Goal: Information Seeking & Learning: Find specific page/section

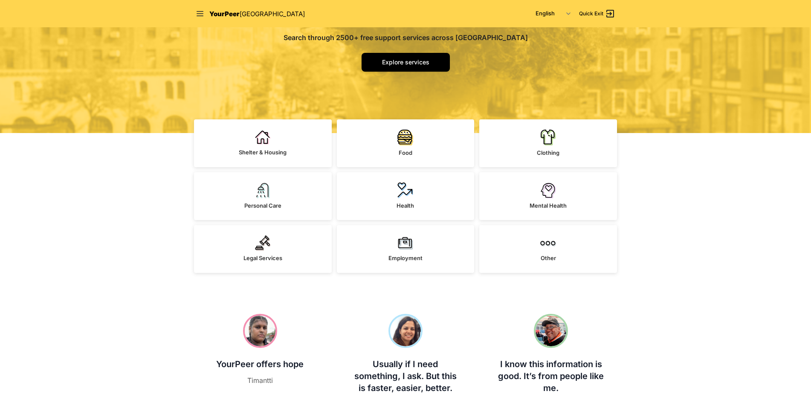
scroll to position [128, 0]
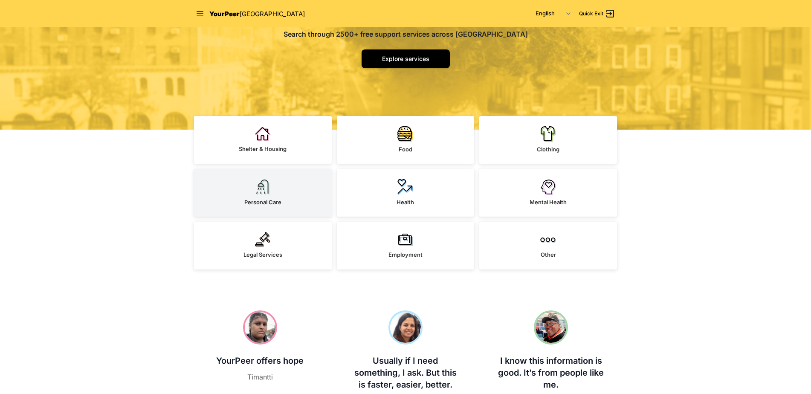
click at [269, 201] on span "Personal Care" at bounding box center [262, 202] width 37 height 7
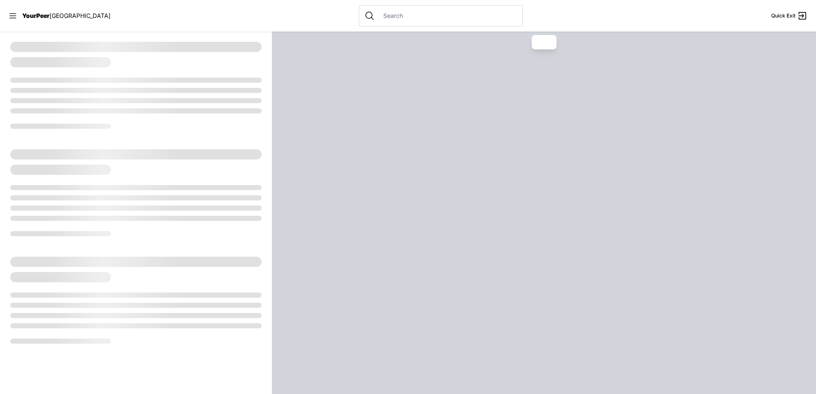
select select "recentlyUpdated"
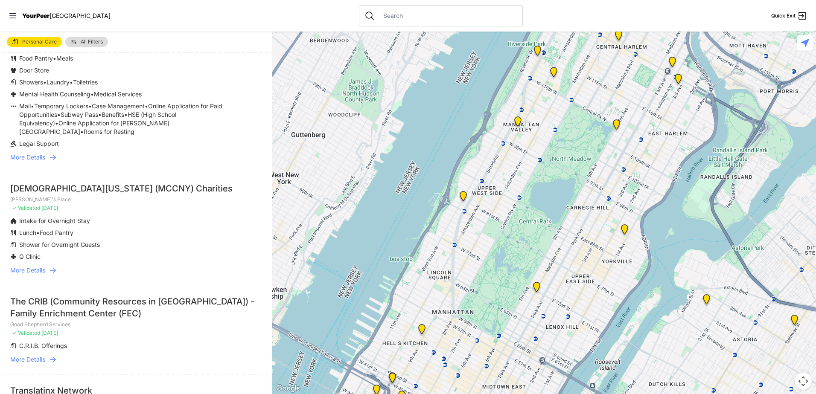
scroll to position [1450, 0]
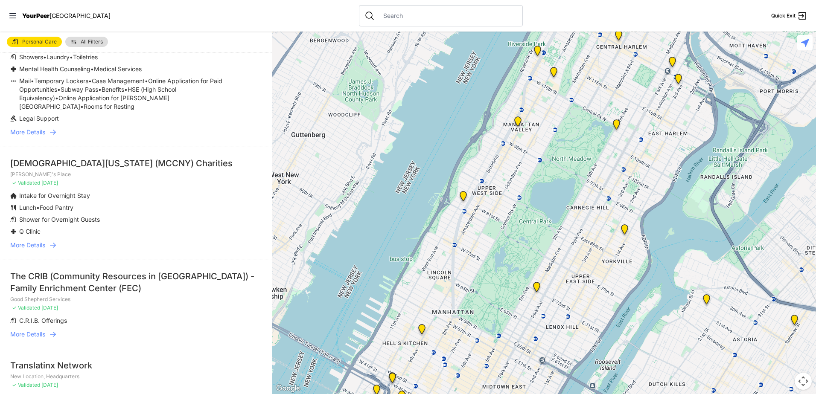
click at [33, 330] on span "More Details" at bounding box center [27, 334] width 35 height 9
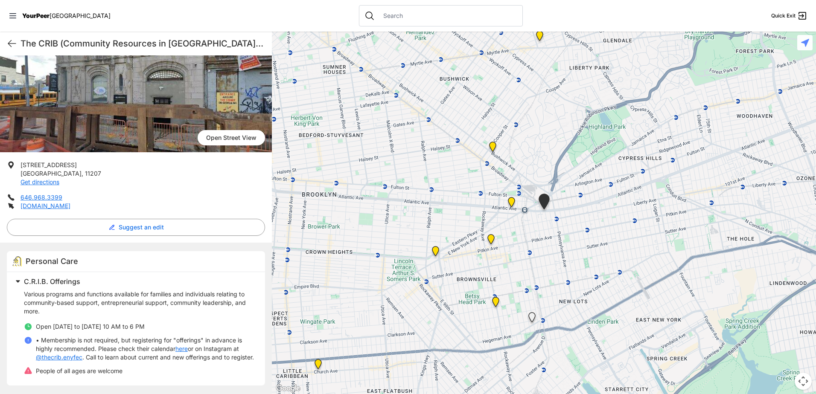
scroll to position [87, 0]
select select "recentlyUpdated"
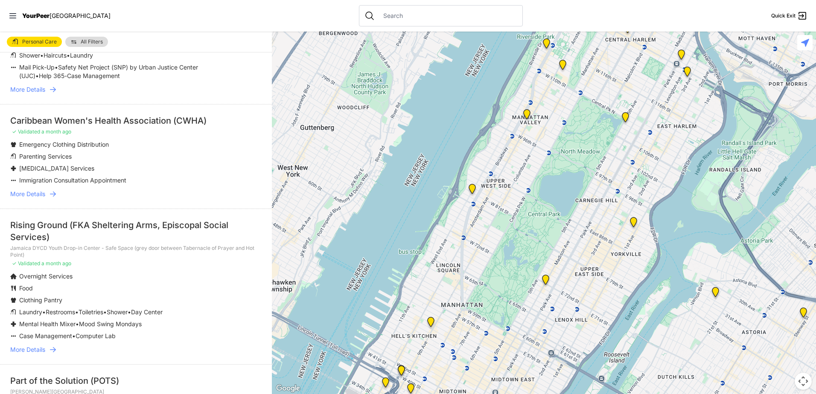
scroll to position [256, 0]
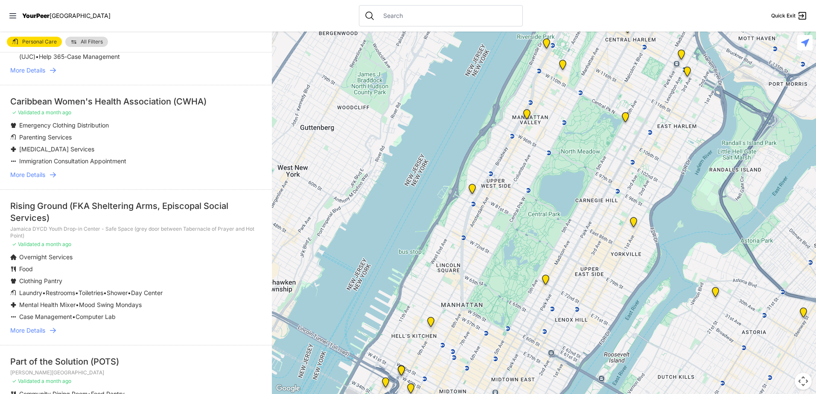
click at [37, 326] on span "More Details" at bounding box center [27, 330] width 35 height 9
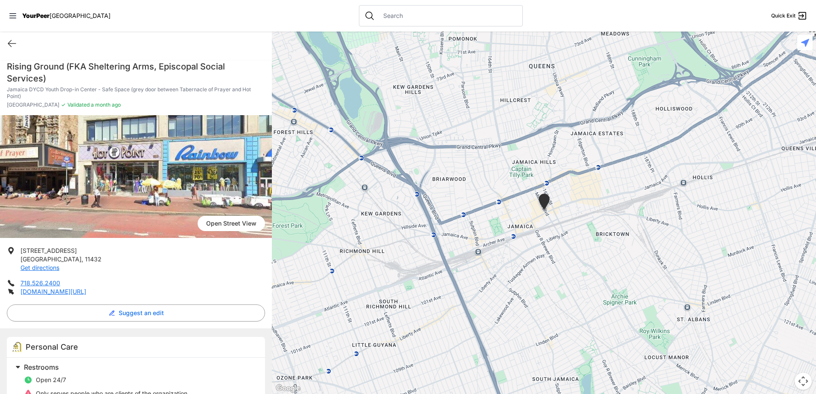
select select "recentlyUpdated"
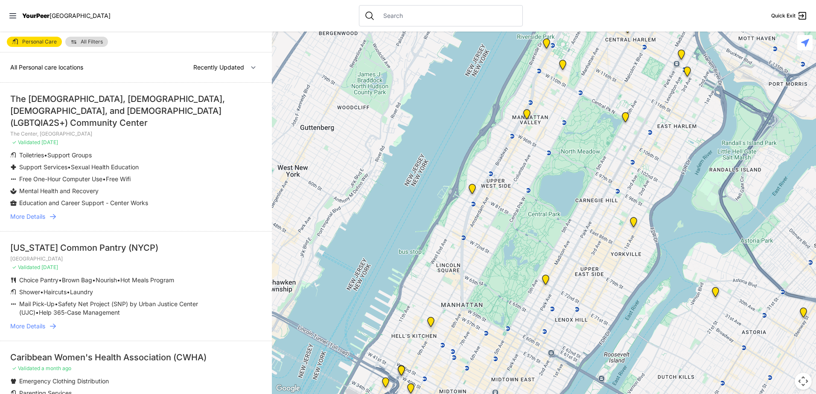
click at [378, 15] on input "text" at bounding box center [447, 16] width 139 height 9
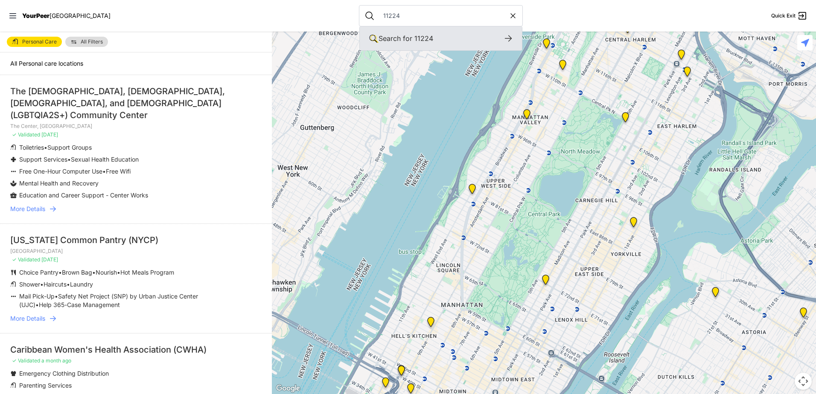
type input "11224"
click at [378, 37] on span "Search for" at bounding box center [395, 38] width 34 height 9
